Goal: Navigation & Orientation: Find specific page/section

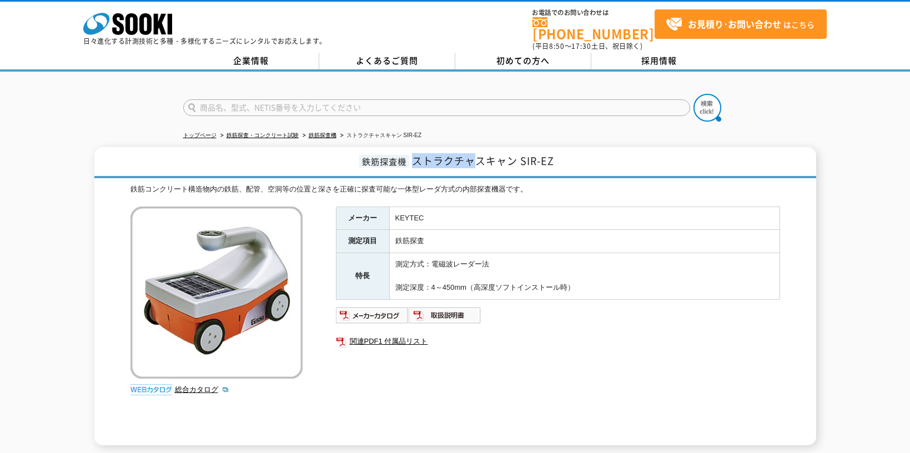
drag, startPoint x: 414, startPoint y: 154, endPoint x: 470, endPoint y: 156, distance: 56.1
click at [470, 156] on span "ストラクチャスキャン SIR-EZ" at bounding box center [483, 160] width 142 height 15
click at [330, 132] on link "鉄筋探査機" at bounding box center [323, 135] width 28 height 6
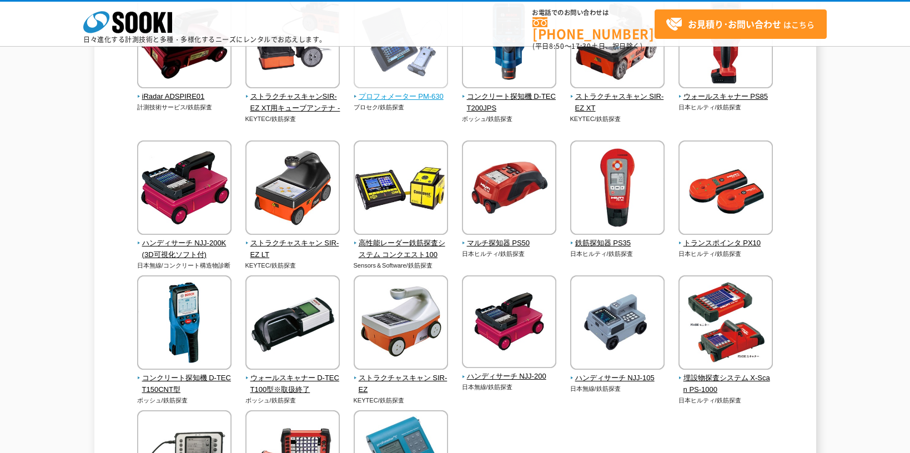
scroll to position [333, 0]
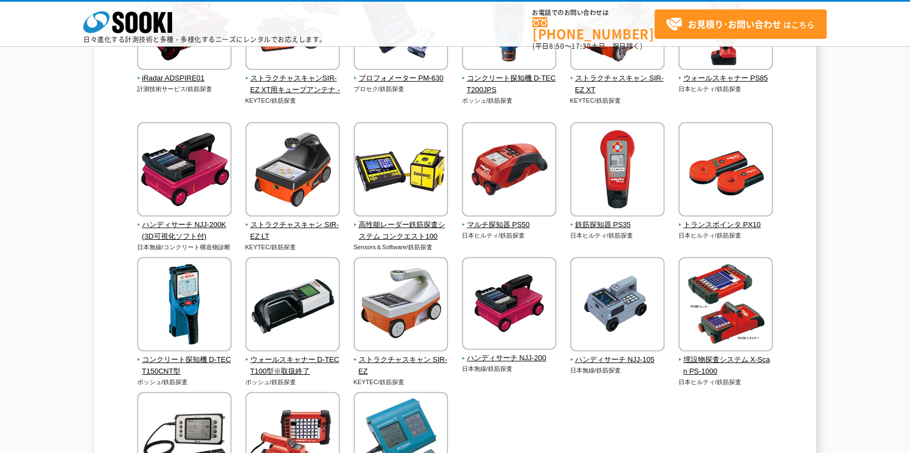
click at [18, 208] on div "鉄筋探査機 鉄筋コンクリート構造物の中に配置された鉄筋の位置を探査する鉄筋探査機は測定原理により得意とする範囲が異なり、それらを取り揃えています。 電磁波レー…" at bounding box center [455, 157] width 910 height 789
